Goal: Task Accomplishment & Management: Complete application form

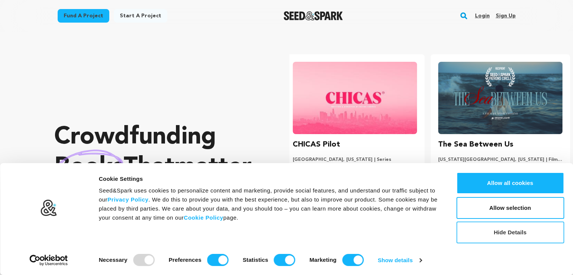
scroll to position [0, 151]
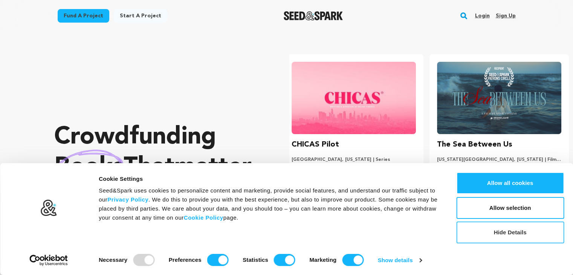
click at [493, 241] on button "Hide Details" at bounding box center [510, 233] width 108 height 22
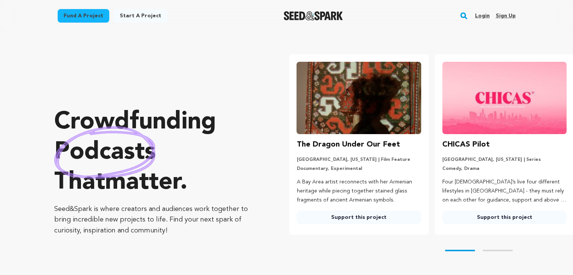
scroll to position [0, 0]
click at [482, 15] on link "Login" at bounding box center [482, 16] width 15 height 12
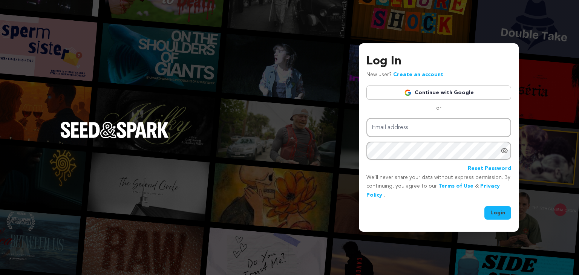
click at [473, 88] on link "Continue with Google" at bounding box center [438, 93] width 145 height 14
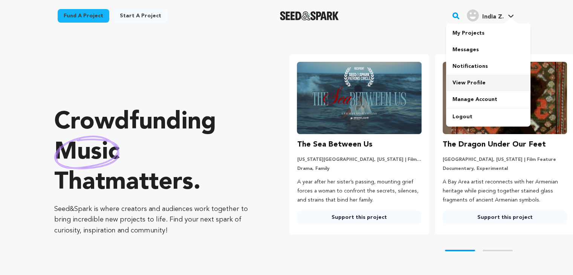
click at [487, 83] on link "View Profile" at bounding box center [488, 83] width 84 height 17
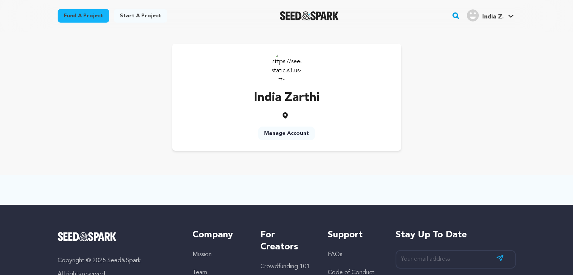
click at [291, 132] on link "Manage Account" at bounding box center [286, 134] width 57 height 14
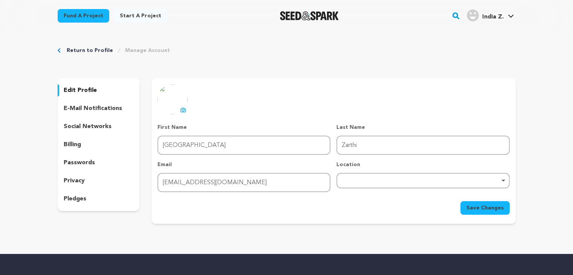
click at [358, 181] on div "Remove item" at bounding box center [422, 180] width 165 height 3
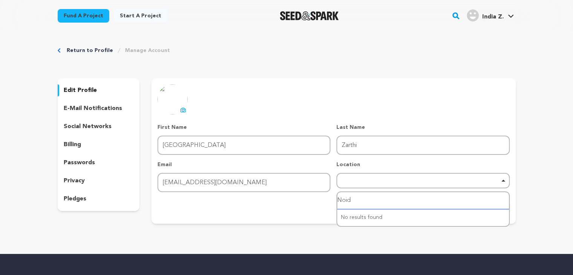
type input "Noida"
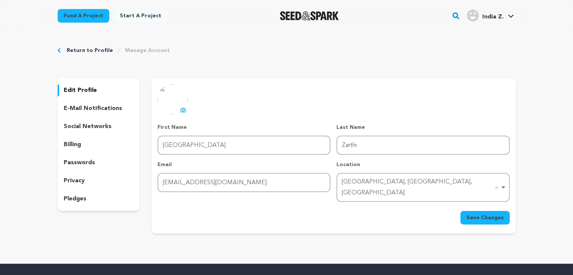
click at [182, 110] on icon at bounding box center [183, 110] width 6 height 6
click at [137, 12] on link "Start a project" at bounding box center [141, 16] width 54 height 14
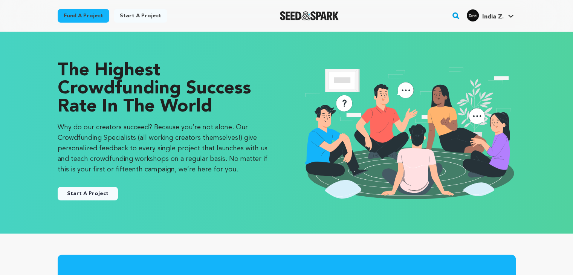
click at [138, 15] on link "Start a project" at bounding box center [141, 16] width 54 height 14
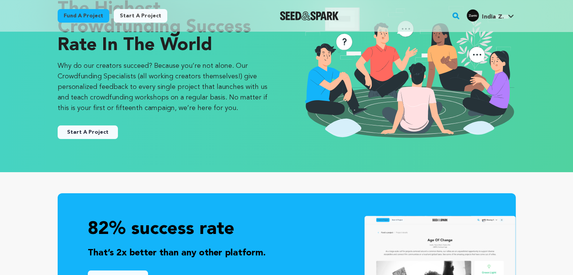
scroll to position [62, 0]
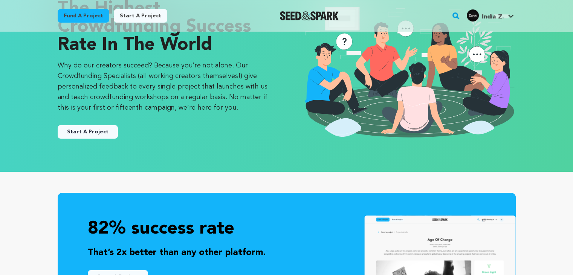
click at [104, 134] on button "Start A Project" at bounding box center [88, 132] width 60 height 14
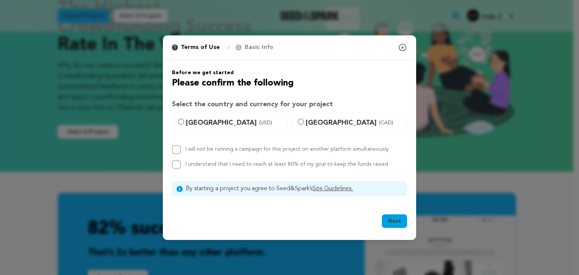
click at [404, 50] on icon "button" at bounding box center [402, 47] width 7 height 7
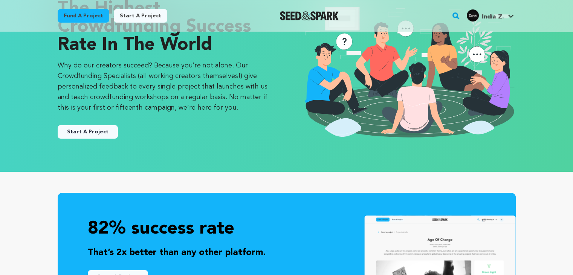
scroll to position [0, 0]
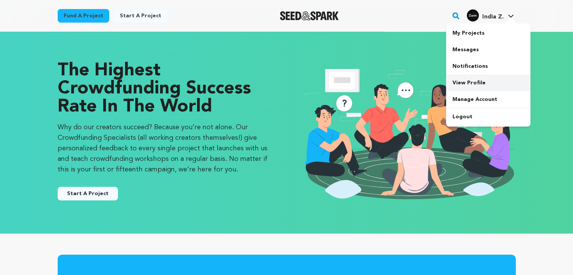
click at [476, 79] on link "View Profile" at bounding box center [488, 83] width 84 height 17
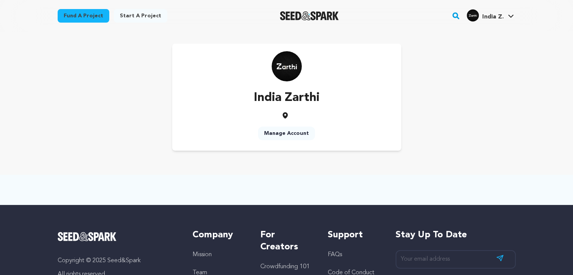
click at [287, 135] on link "Manage Account" at bounding box center [286, 134] width 57 height 14
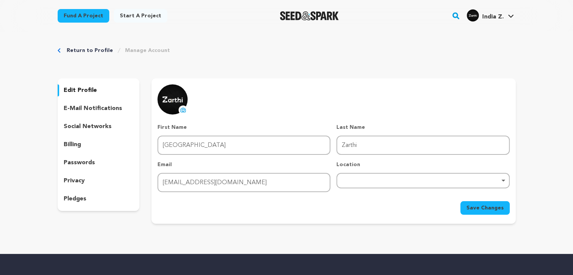
click at [362, 179] on div "Remove item" at bounding box center [422, 180] width 165 height 3
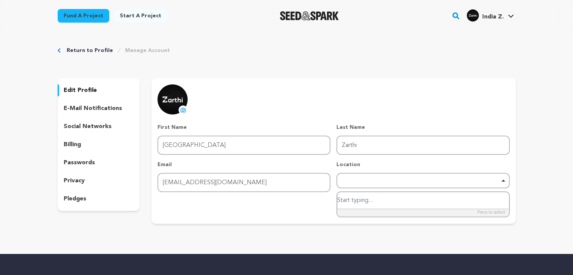
click at [351, 201] on input "search" at bounding box center [422, 200] width 171 height 17
click at [351, 201] on input "noi" at bounding box center [422, 200] width 171 height 17
type input "noida"
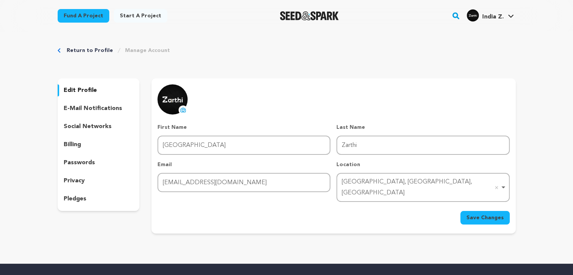
click at [477, 214] on span "Save Changes" at bounding box center [485, 218] width 37 height 8
click at [70, 196] on p "pledges" at bounding box center [75, 198] width 23 height 9
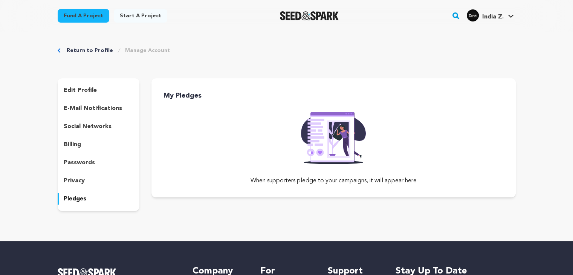
click at [185, 92] on h3 "My Pledges" at bounding box center [340, 95] width 352 height 11
click at [99, 182] on div "privacy" at bounding box center [99, 181] width 82 height 12
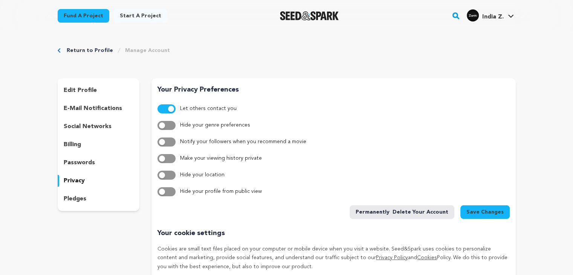
click at [62, 50] on div "Return to Profile Manage Account" at bounding box center [287, 51] width 458 height 8
click at [70, 51] on link "Return to Profile" at bounding box center [90, 51] width 46 height 8
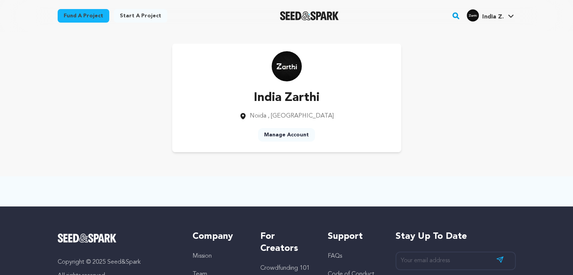
click at [274, 138] on link "Manage Account" at bounding box center [286, 135] width 57 height 14
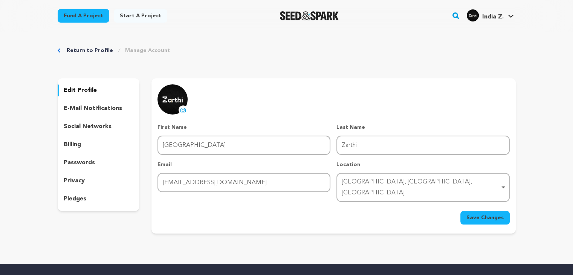
click at [97, 113] on p "e-mail notifications" at bounding box center [93, 108] width 58 height 9
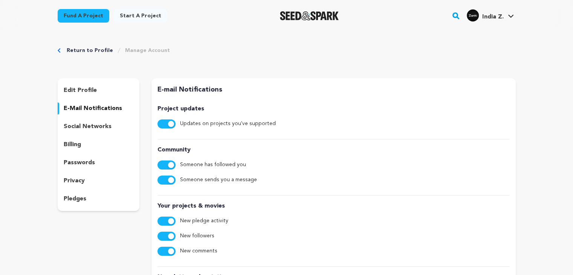
click at [98, 125] on p "social networks" at bounding box center [88, 126] width 48 height 9
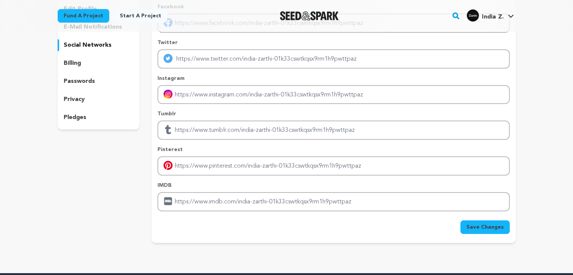
scroll to position [82, 0]
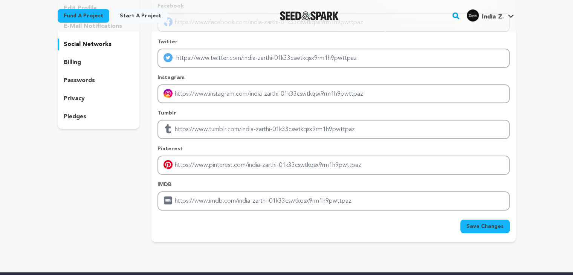
click at [102, 66] on div "billing" at bounding box center [99, 63] width 82 height 12
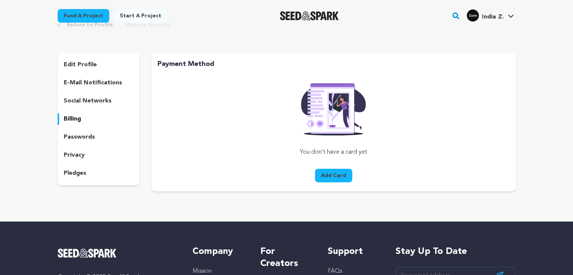
scroll to position [26, 0]
click at [81, 153] on p "privacy" at bounding box center [74, 155] width 21 height 9
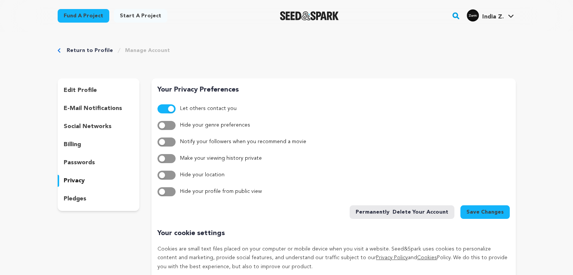
click at [81, 91] on p "edit profile" at bounding box center [80, 90] width 33 height 9
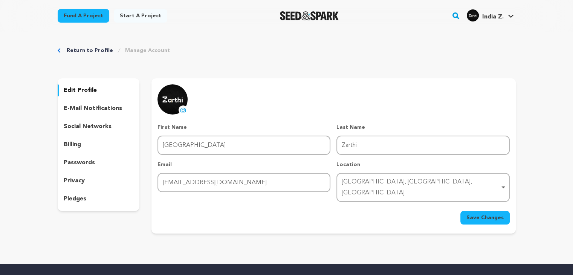
click at [512, 13] on link "India Z. [GEOGRAPHIC_DATA] Z." at bounding box center [490, 15] width 50 height 14
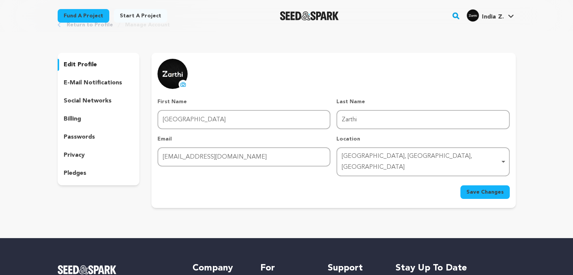
scroll to position [82, 0]
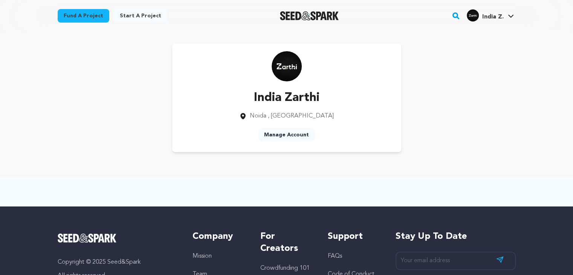
drag, startPoint x: 276, startPoint y: 88, endPoint x: 252, endPoint y: 163, distance: 78.8
click at [252, 163] on div "India Zarthi [GEOGRAPHIC_DATA] , [GEOGRAPHIC_DATA] Manage Account" at bounding box center [287, 98] width 482 height 133
drag, startPoint x: 295, startPoint y: 75, endPoint x: 280, endPoint y: 185, distance: 111.0
click at [280, 185] on div at bounding box center [287, 191] width 482 height 30
click at [293, 133] on link "Manage Account" at bounding box center [286, 135] width 57 height 14
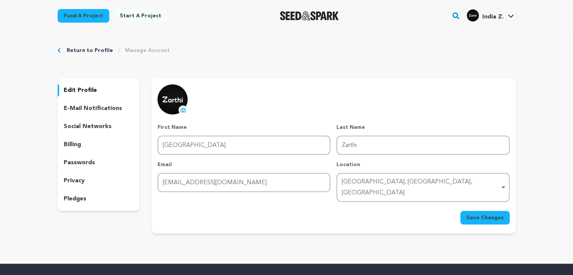
click at [145, 49] on link "Manage Account" at bounding box center [147, 51] width 45 height 8
click at [141, 15] on link "Start a project" at bounding box center [141, 16] width 54 height 14
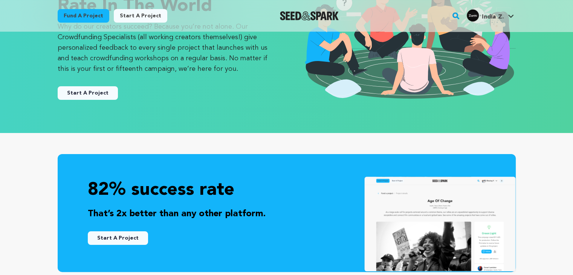
scroll to position [101, 0]
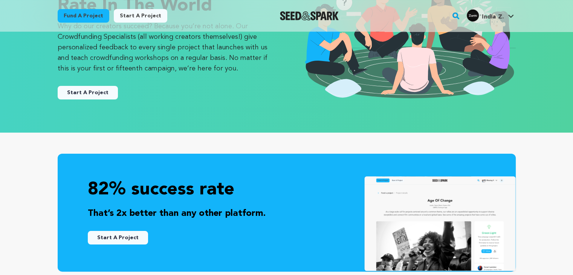
click at [73, 95] on button "Start A Project" at bounding box center [88, 93] width 60 height 14
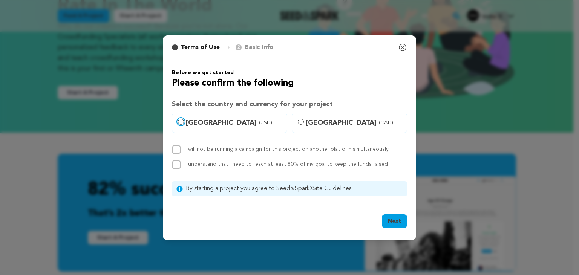
click at [181, 121] on input "United States (USD)" at bounding box center [181, 122] width 6 height 6
radio input "true"
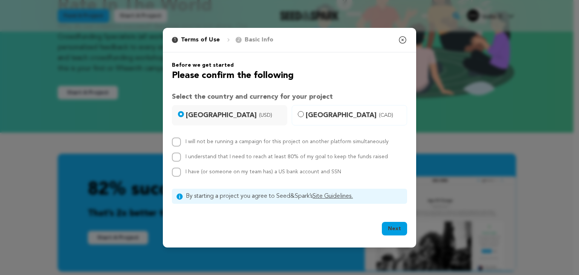
click at [398, 38] on icon "button" at bounding box center [402, 39] width 9 height 9
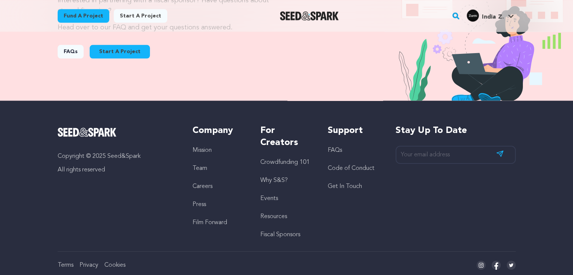
scroll to position [852, 0]
click at [420, 154] on input "email" at bounding box center [456, 155] width 120 height 18
type input "i"
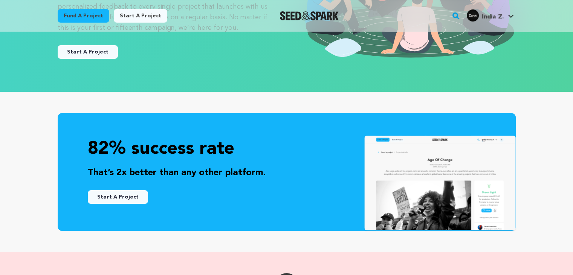
scroll to position [0, 0]
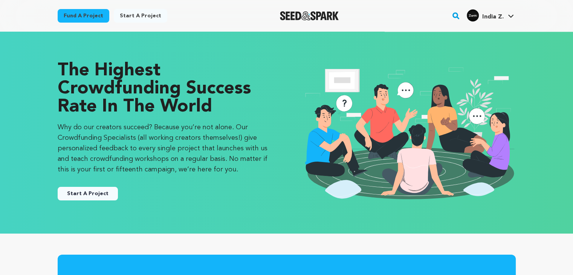
drag, startPoint x: 511, startPoint y: 14, endPoint x: 379, endPoint y: 62, distance: 140.7
click at [379, 62] on img at bounding box center [409, 133] width 214 height 142
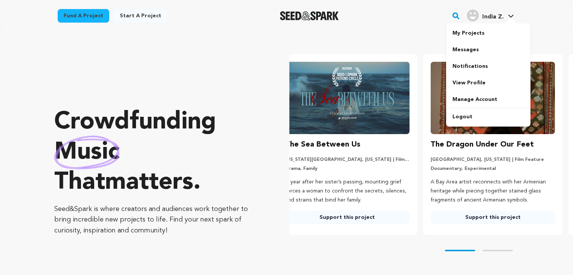
scroll to position [0, 2]
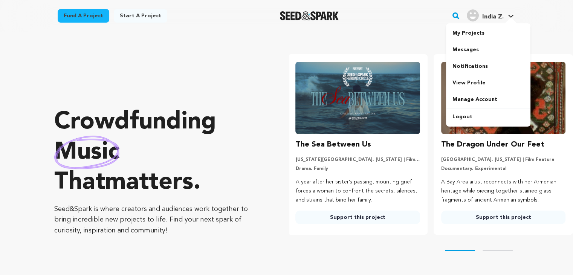
click at [496, 14] on span "India Z." at bounding box center [492, 17] width 21 height 6
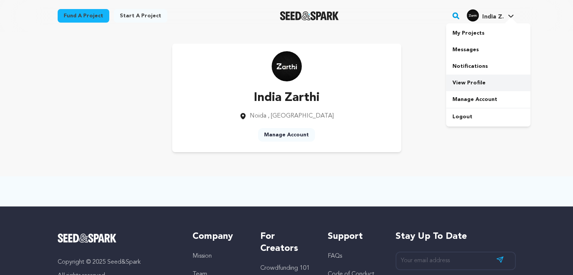
click at [497, 85] on link "View Profile" at bounding box center [488, 83] width 84 height 17
click at [338, 37] on div "India Zarthi [GEOGRAPHIC_DATA] , [GEOGRAPHIC_DATA] Manage Account" at bounding box center [287, 98] width 482 height 133
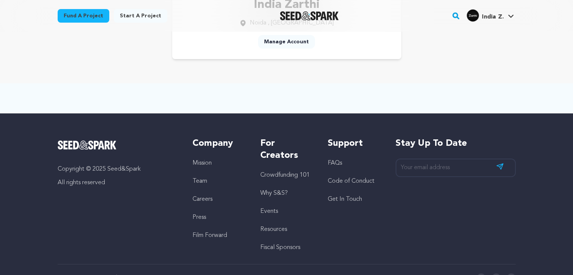
scroll to position [125, 0]
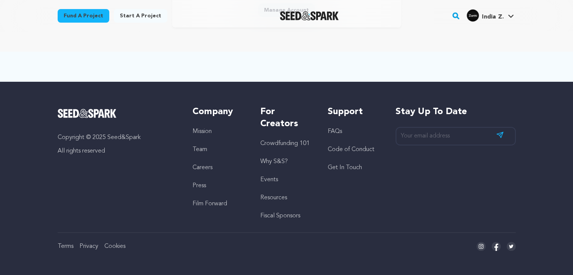
click at [256, 194] on div "Copyright © 2025 Seed&Spark All rights reserved Company Mission Team Careers Pr…" at bounding box center [287, 163] width 458 height 115
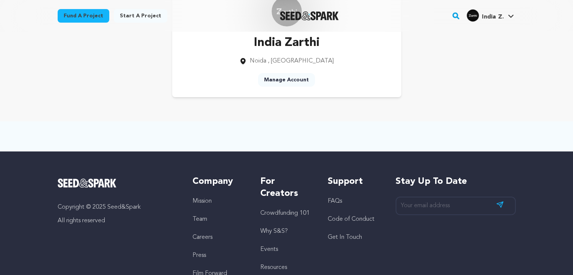
scroll to position [55, 0]
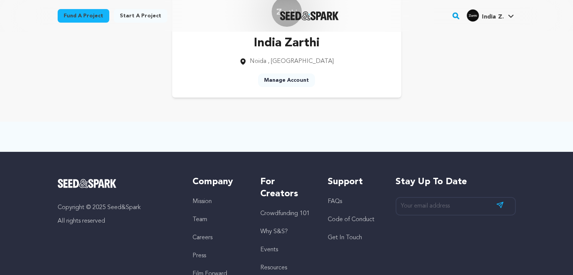
click at [380, 139] on div at bounding box center [287, 137] width 482 height 30
drag, startPoint x: 389, startPoint y: 122, endPoint x: 353, endPoint y: 131, distance: 37.1
click at [353, 131] on div at bounding box center [287, 137] width 482 height 30
click at [390, 138] on div at bounding box center [287, 137] width 482 height 30
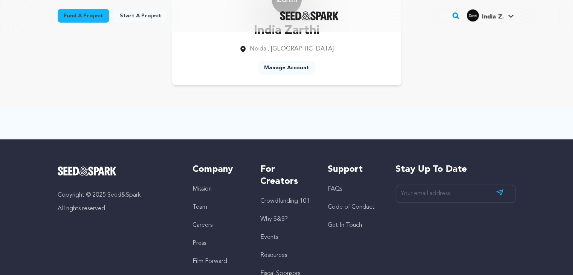
scroll to position [0, 0]
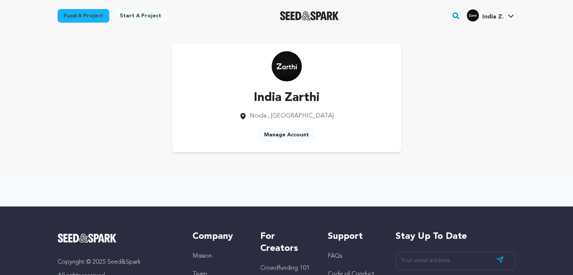
click at [122, 12] on link "Start a project" at bounding box center [141, 16] width 54 height 14
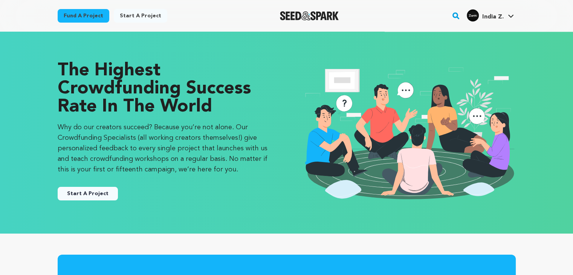
click at [78, 196] on button "Start A Project" at bounding box center [88, 194] width 60 height 14
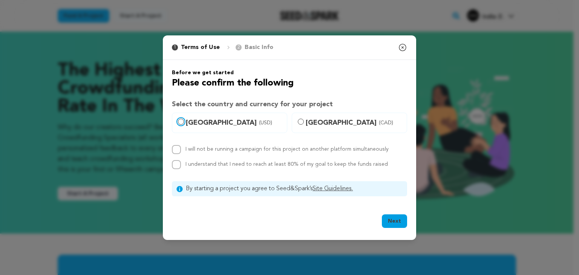
click at [182, 119] on input "[GEOGRAPHIC_DATA] (USD)" at bounding box center [181, 122] width 6 height 6
radio input "true"
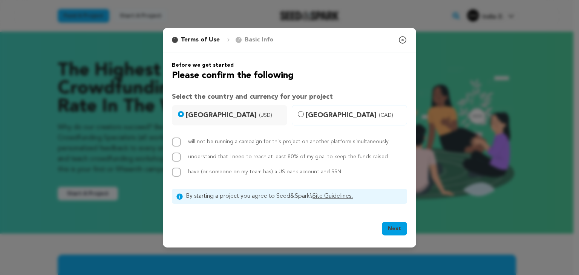
click at [389, 229] on button "Next" at bounding box center [394, 229] width 25 height 14
click at [402, 38] on icon "button" at bounding box center [402, 39] width 9 height 9
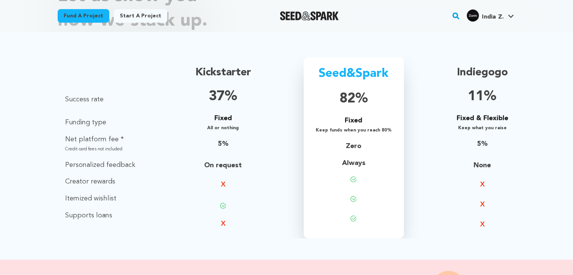
scroll to position [523, 0]
